Goal: Information Seeking & Learning: Learn about a topic

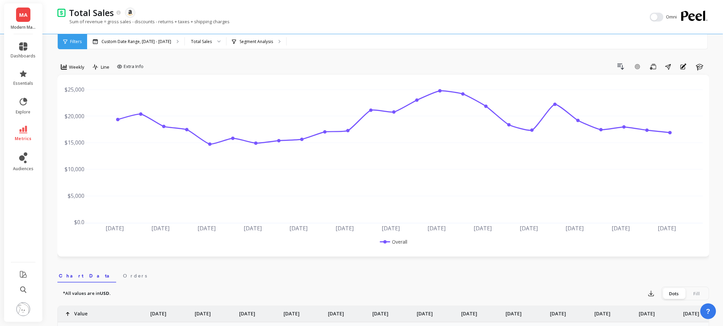
click at [20, 18] on span "MA" at bounding box center [23, 15] width 8 height 8
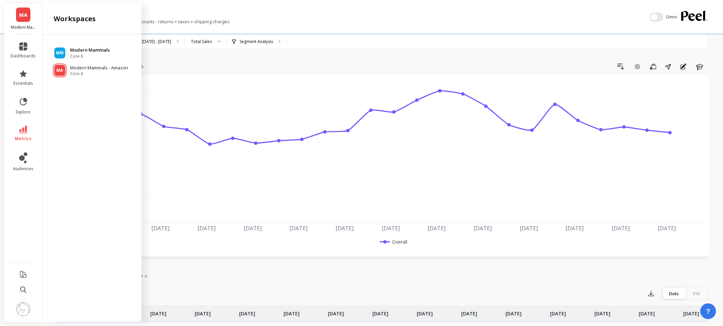
click at [87, 55] on span "Core 6" at bounding box center [90, 56] width 40 height 5
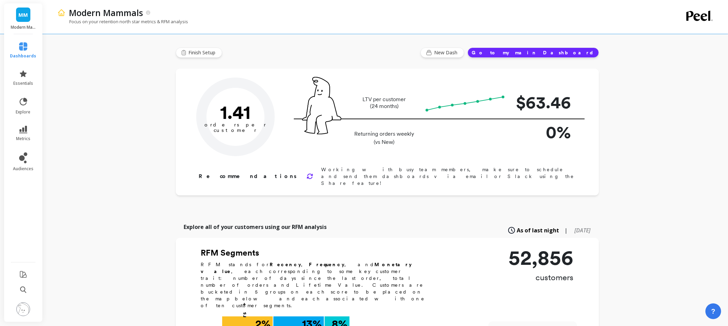
type input "Champions"
type input "4285"
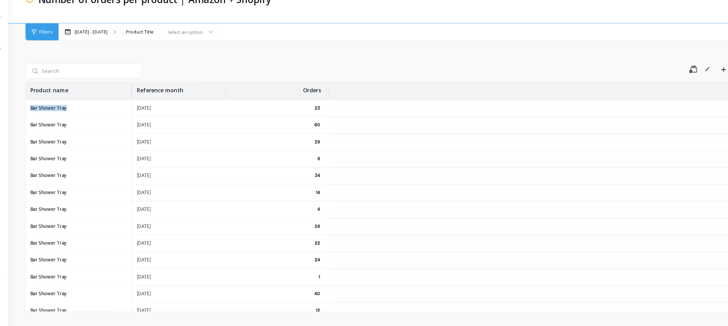
drag, startPoint x: 61, startPoint y: 110, endPoint x: 100, endPoint y: 110, distance: 38.6
click at [100, 110] on div "Bar Shower Tray" at bounding box center [105, 109] width 95 height 15
drag, startPoint x: 186, startPoint y: 110, endPoint x: 147, endPoint y: 109, distance: 39.3
click at [144, 110] on tr "Bar Shower Tray 2025-02-01 23" at bounding box center [386, 109] width 657 height 15
drag, startPoint x: 328, startPoint y: 108, endPoint x: 306, endPoint y: 107, distance: 22.2
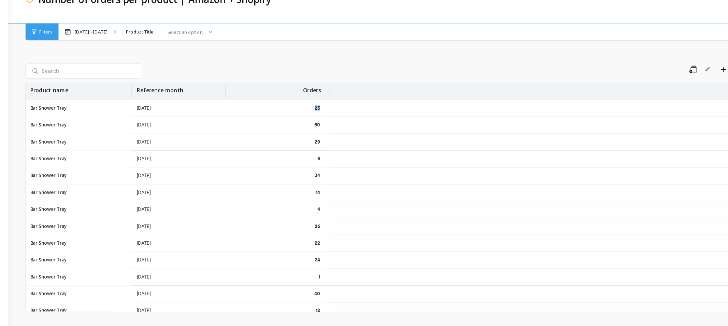
click at [306, 107] on div "23" at bounding box center [282, 109] width 92 height 15
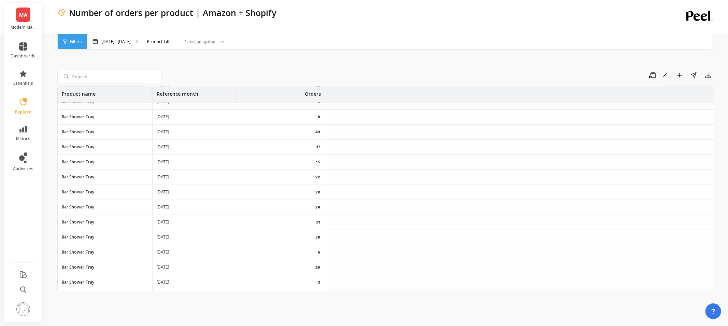
scroll to position [76, 0]
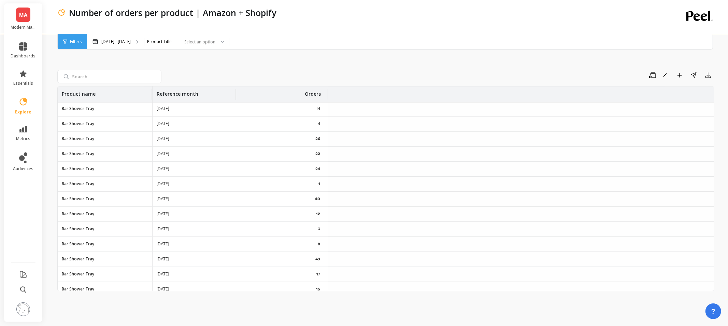
click at [207, 31] on div "Number of orders per product | Amazon + Shopify" at bounding box center [357, 17] width 601 height 34
click at [217, 44] on div at bounding box center [220, 41] width 8 height 15
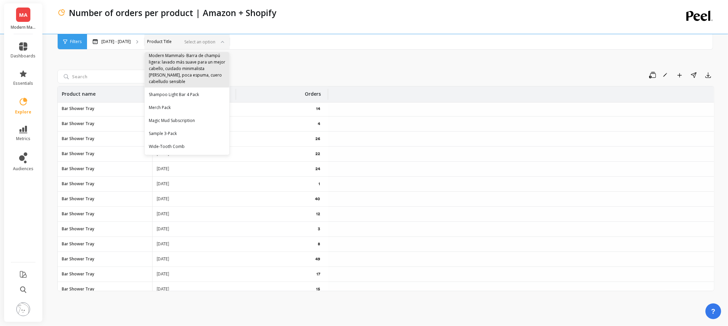
scroll to position [1126, 0]
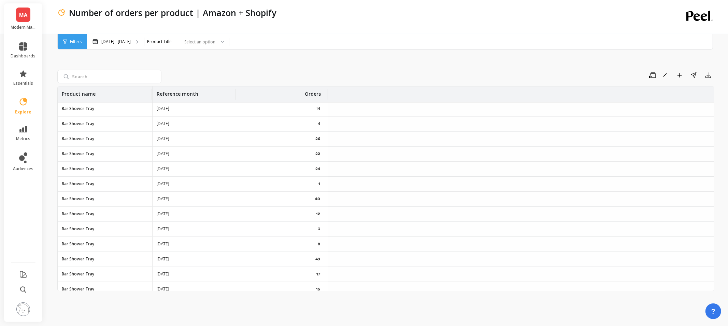
drag, startPoint x: 106, startPoint y: 108, endPoint x: 101, endPoint y: 110, distance: 4.6
click at [104, 109] on div "Bar Shower Tray" at bounding box center [105, 108] width 95 height 15
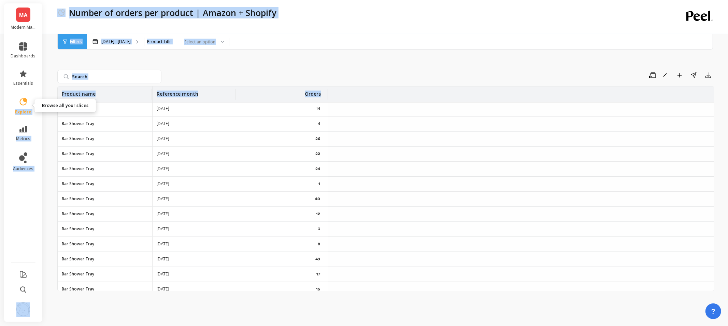
drag, startPoint x: 100, startPoint y: 110, endPoint x: 14, endPoint y: 105, distance: 86.6
click at [14, 105] on div "MA Modern Mammals - Amazon dashboards essentials explore metrics audiences Numb…" at bounding box center [364, 163] width 728 height 326
click at [103, 108] on div "Bar Shower Tray" at bounding box center [105, 108] width 95 height 15
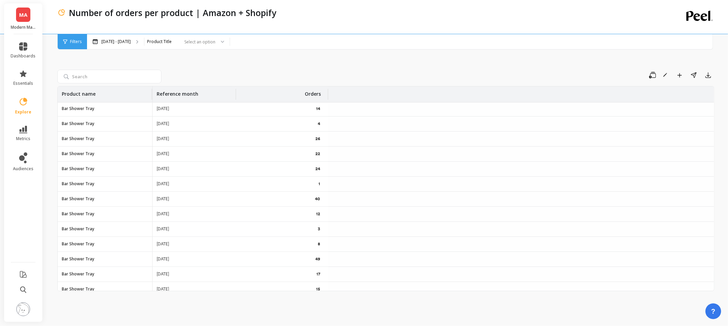
click at [101, 110] on div "Bar Shower Tray" at bounding box center [105, 108] width 95 height 15
click at [100, 109] on div "Bar Shower Tray" at bounding box center [105, 108] width 95 height 15
drag, startPoint x: 62, startPoint y: 110, endPoint x: 103, endPoint y: 115, distance: 42.0
click at [103, 115] on div "Bar Shower Tray" at bounding box center [105, 108] width 95 height 15
copy p "Bar Shower Tray"
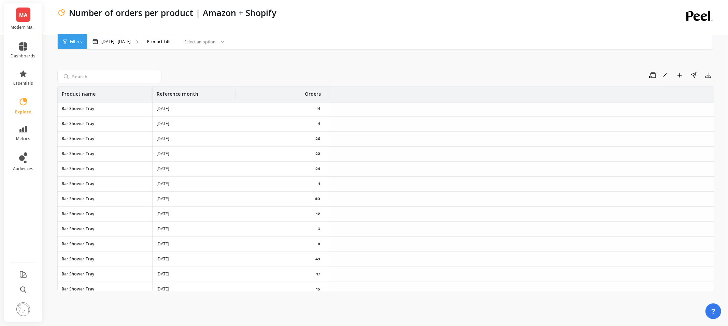
click at [199, 94] on div "Reference month" at bounding box center [194, 94] width 75 height 16
click at [197, 141] on span "Sort Descending" at bounding box center [195, 142] width 78 height 11
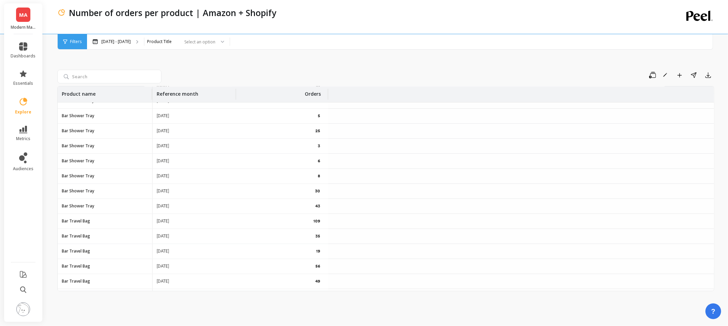
scroll to position [342, 0]
drag, startPoint x: 184, startPoint y: 251, endPoint x: 152, endPoint y: 251, distance: 32.1
click at [152, 251] on tr "Bar Travel Bag [DATE] 19" at bounding box center [386, 249] width 657 height 15
click at [115, 71] on input "search" at bounding box center [109, 77] width 104 height 14
paste input "Bar Shower Tray"
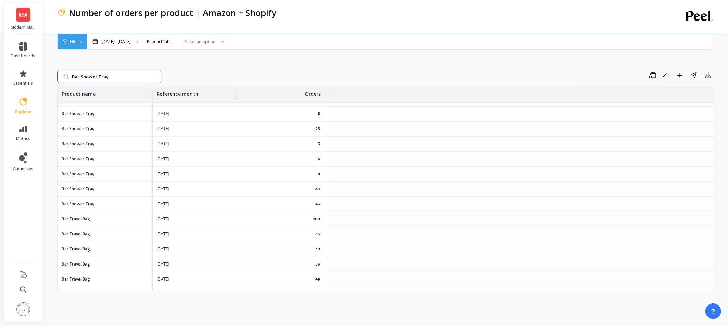
type input "Bar Shower Tray"
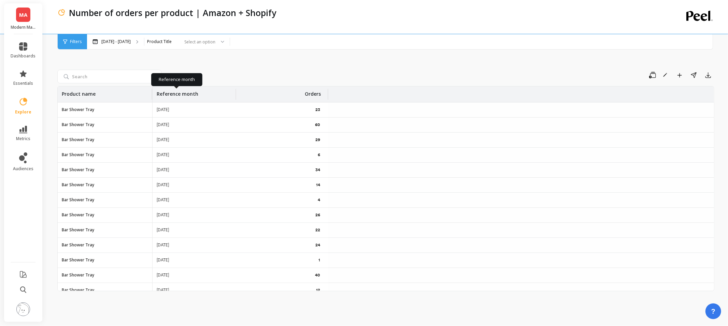
click at [204, 87] on div "Reference month" at bounding box center [194, 94] width 75 height 16
click at [200, 139] on span "Sort Descending" at bounding box center [195, 142] width 78 height 11
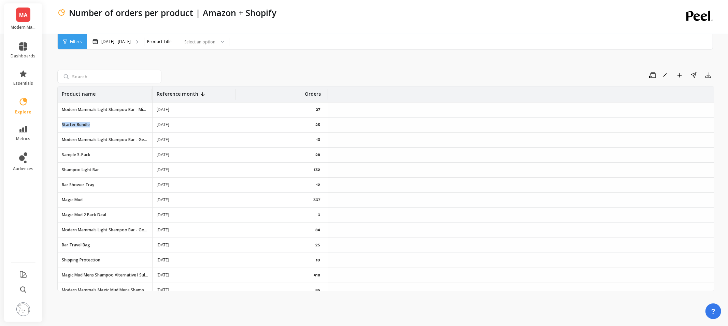
drag, startPoint x: 96, startPoint y: 127, endPoint x: 62, endPoint y: 125, distance: 33.5
click at [62, 125] on div "Starter Bundle" at bounding box center [105, 124] width 95 height 15
drag, startPoint x: 108, startPoint y: 173, endPoint x: 60, endPoint y: 167, distance: 48.5
click at [60, 167] on div "Shampoo Light Bar" at bounding box center [105, 170] width 95 height 15
copy p "Shampoo Light Bar"
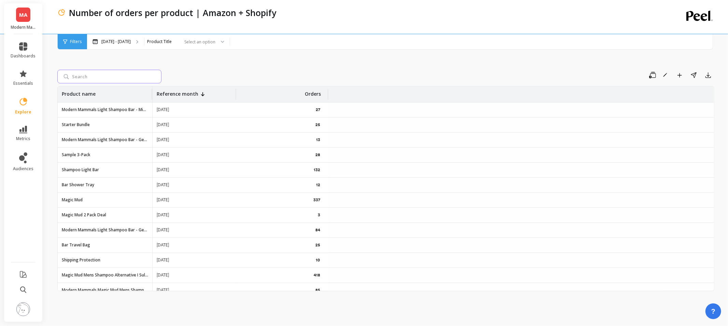
click at [104, 73] on input "search" at bounding box center [109, 77] width 104 height 14
paste input "Shampoo Light Bar"
type input "Shampoo Light Bar"
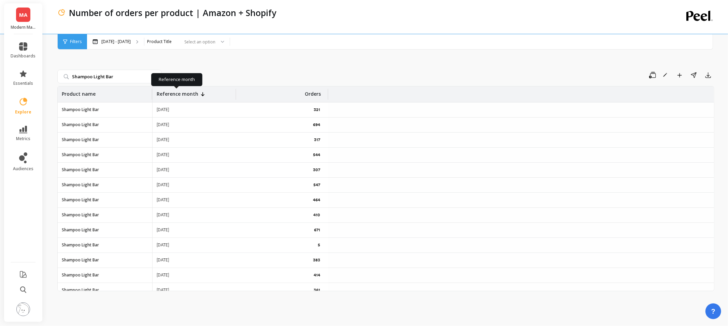
click at [193, 94] on p "Reference month" at bounding box center [178, 91] width 42 height 11
click at [331, 45] on div "Mar 25 - Aug 17 Product Title Select an option" at bounding box center [398, 41] width 623 height 15
click at [193, 91] on p "Reference month" at bounding box center [178, 91] width 42 height 11
click at [196, 141] on span "Sort Descending" at bounding box center [195, 142] width 78 height 11
click at [191, 145] on span "Sort Descending" at bounding box center [195, 142] width 78 height 11
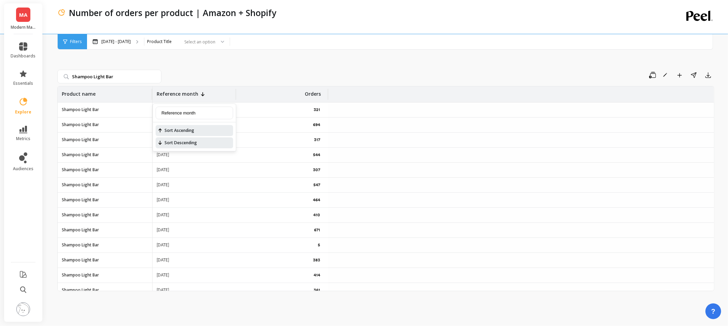
click at [193, 128] on span "Sort Ascending" at bounding box center [195, 130] width 78 height 11
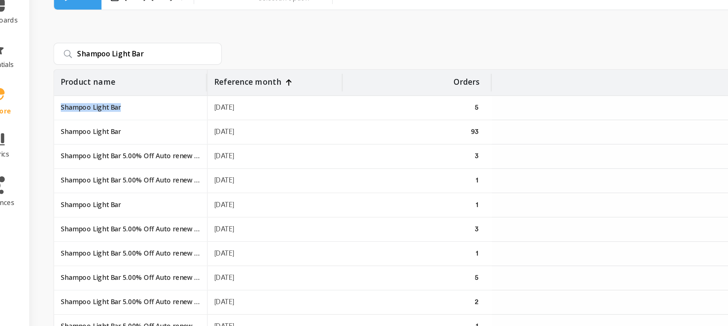
drag, startPoint x: 100, startPoint y: 110, endPoint x: 60, endPoint y: 112, distance: 40.0
click at [60, 112] on div "Shampoo Light Bar" at bounding box center [105, 109] width 95 height 15
drag, startPoint x: 184, startPoint y: 112, endPoint x: 153, endPoint y: 113, distance: 30.7
click at [153, 113] on div "2022-12-01" at bounding box center [195, 109] width 84 height 15
click at [74, 111] on p "Shampoo Light Bar" at bounding box center [80, 109] width 37 height 5
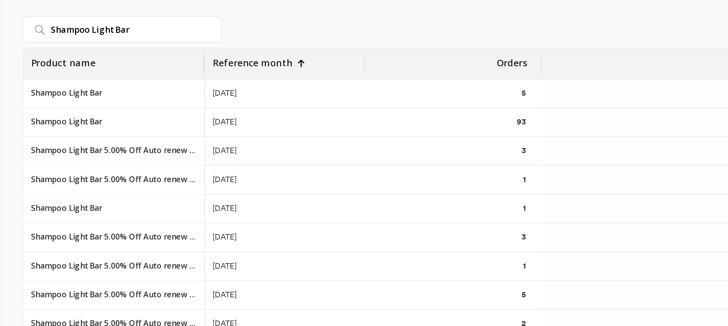
drag, startPoint x: 158, startPoint y: 138, endPoint x: 183, endPoint y: 142, distance: 25.6
click at [183, 142] on div "[DATE]" at bounding box center [195, 140] width 84 height 15
drag, startPoint x: 157, startPoint y: 156, endPoint x: 185, endPoint y: 157, distance: 28.0
click at [185, 157] on div "[DATE]" at bounding box center [195, 155] width 84 height 15
drag, startPoint x: 155, startPoint y: 124, endPoint x: 174, endPoint y: 122, distance: 18.5
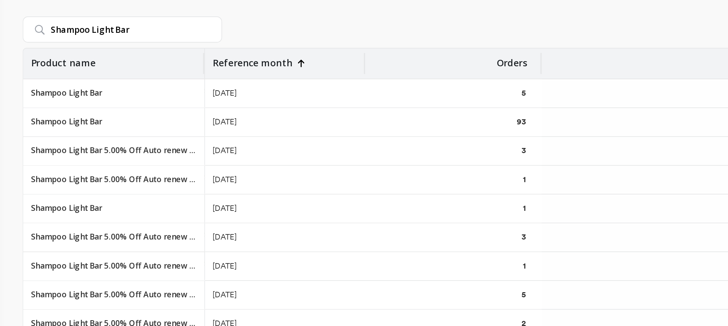
click at [174, 122] on div "[DATE]" at bounding box center [195, 124] width 84 height 15
drag, startPoint x: 158, startPoint y: 109, endPoint x: 205, endPoint y: 120, distance: 48.5
drag, startPoint x: 189, startPoint y: 139, endPoint x: 186, endPoint y: 151, distance: 12.3
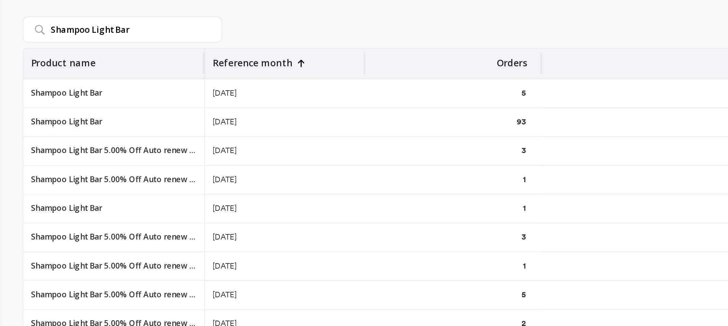
click at [183, 142] on div "[DATE]" at bounding box center [195, 140] width 84 height 15
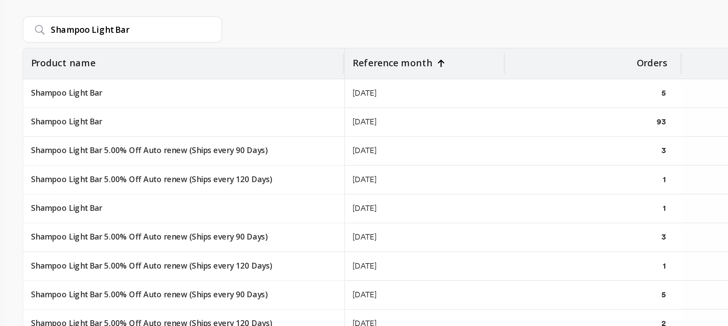
drag, startPoint x: 152, startPoint y: 89, endPoint x: 217, endPoint y: 91, distance: 64.6
click at [224, 91] on div at bounding box center [224, 94] width 1 height 11
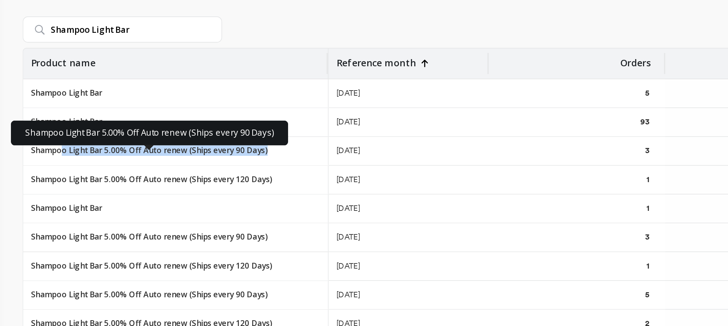
drag, startPoint x: 187, startPoint y: 139, endPoint x: 78, endPoint y: 139, distance: 109.3
click at [78, 139] on div "Shampoo Light Bar 5.00% Off Auto renew (Ships every 90 Days) Shampoo Light Bar …" at bounding box center [137, 140] width 159 height 15
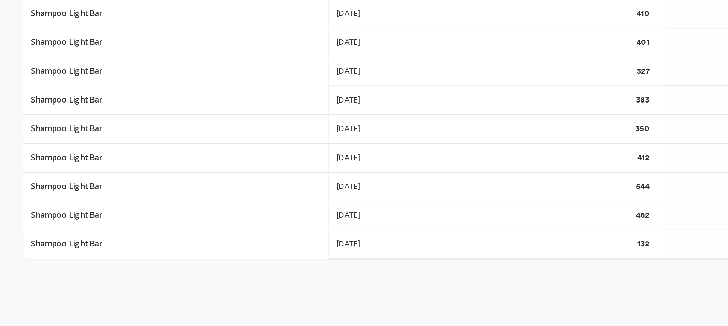
scroll to position [474, 0]
drag, startPoint x: 104, startPoint y: 279, endPoint x: 71, endPoint y: 277, distance: 32.8
click at [59, 279] on div "Shampoo Light Bar" at bounding box center [137, 283] width 159 height 15
click at [87, 281] on p "Shampoo Light Bar" at bounding box center [80, 282] width 37 height 5
drag, startPoint x: 95, startPoint y: 282, endPoint x: 59, endPoint y: 280, distance: 35.9
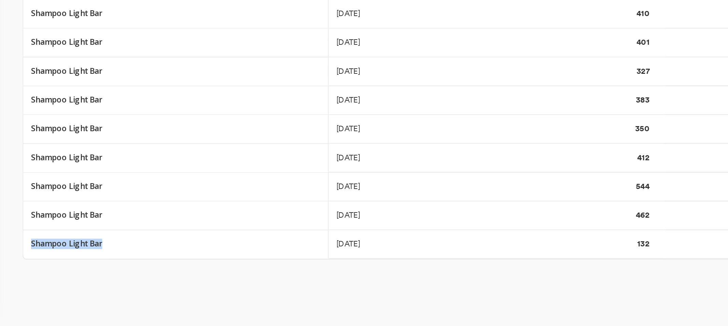
click at [59, 280] on div "Shampoo Light Bar" at bounding box center [137, 283] width 159 height 15
drag, startPoint x: 385, startPoint y: 283, endPoint x: 221, endPoint y: 286, distance: 164.0
click at [221, 286] on tr "Shampoo Light Bar 2025-08-01 132" at bounding box center [386, 283] width 657 height 15
click at [296, 305] on div "Shampoo Light Bar Save Rename Add to Dashboard Share Export Product name Refere…" at bounding box center [385, 176] width 657 height 281
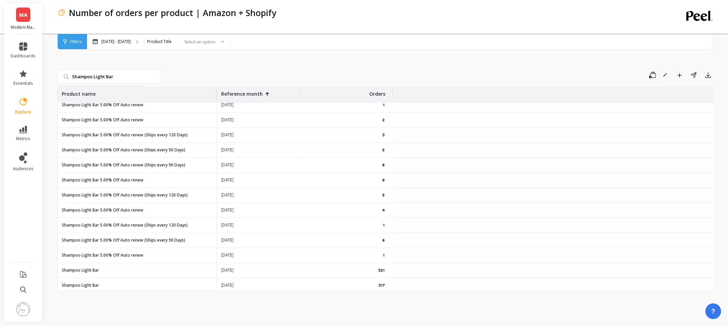
scroll to position [0, 0]
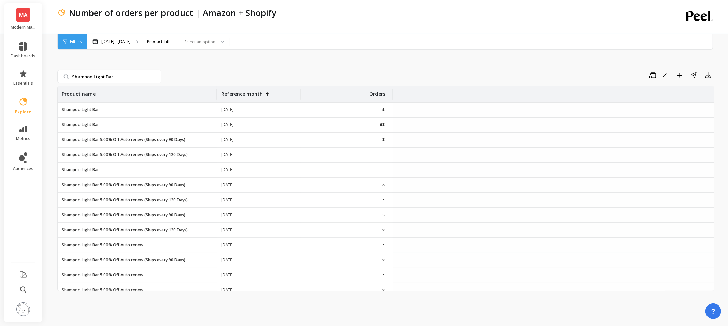
click at [317, 75] on div "Save Rename Add to Dashboard Share Export" at bounding box center [439, 75] width 551 height 11
